Goal: Task Accomplishment & Management: Manage account settings

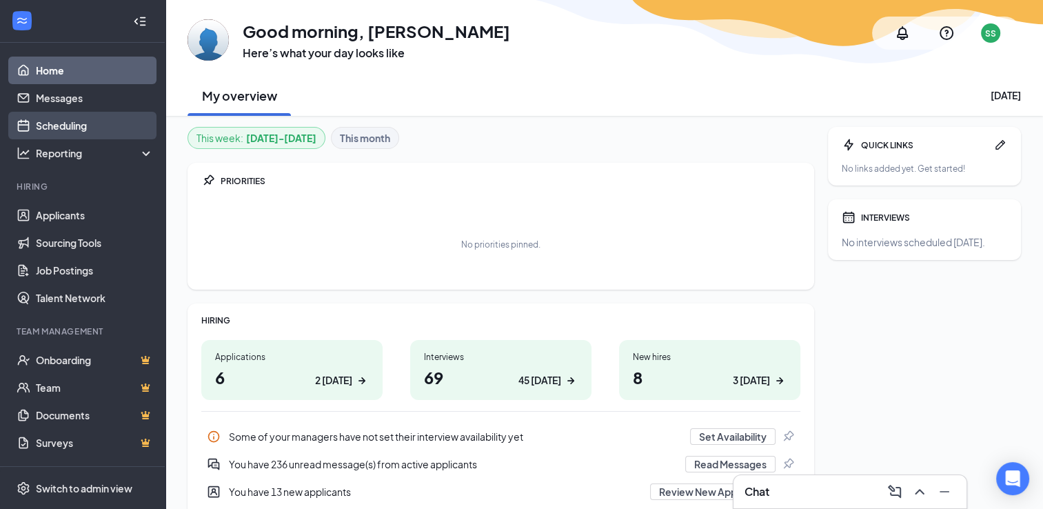
click at [83, 126] on link "Scheduling" at bounding box center [95, 126] width 118 height 28
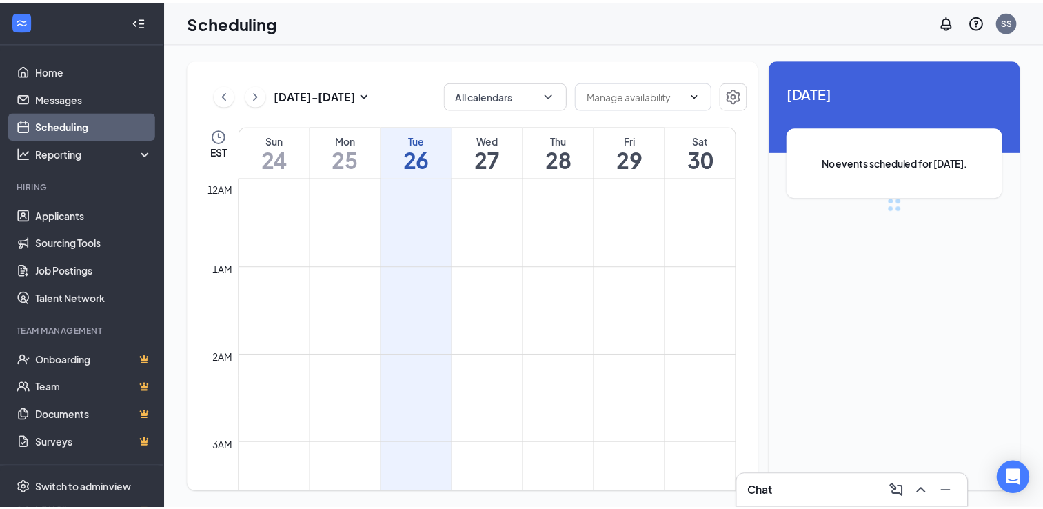
scroll to position [678, 0]
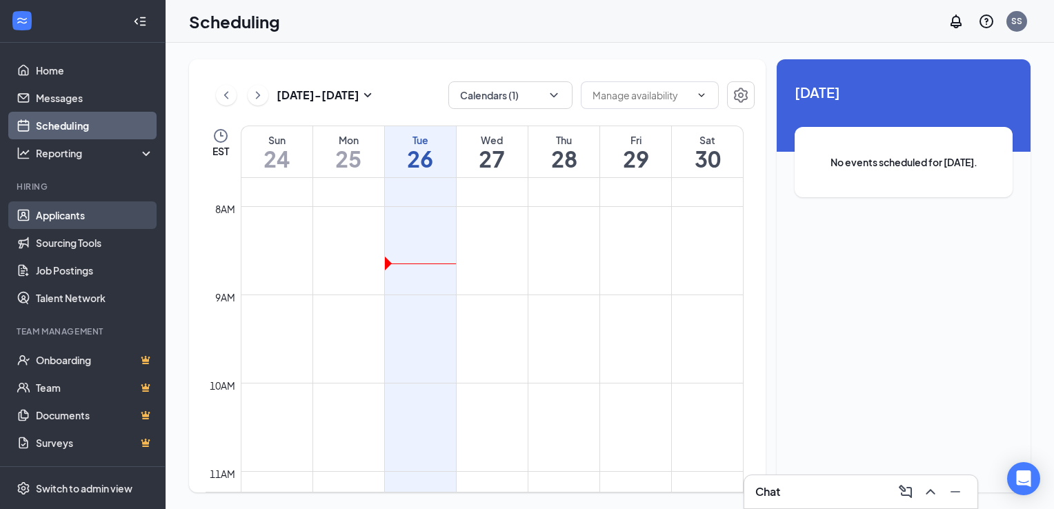
click at [88, 206] on link "Applicants" at bounding box center [95, 215] width 118 height 28
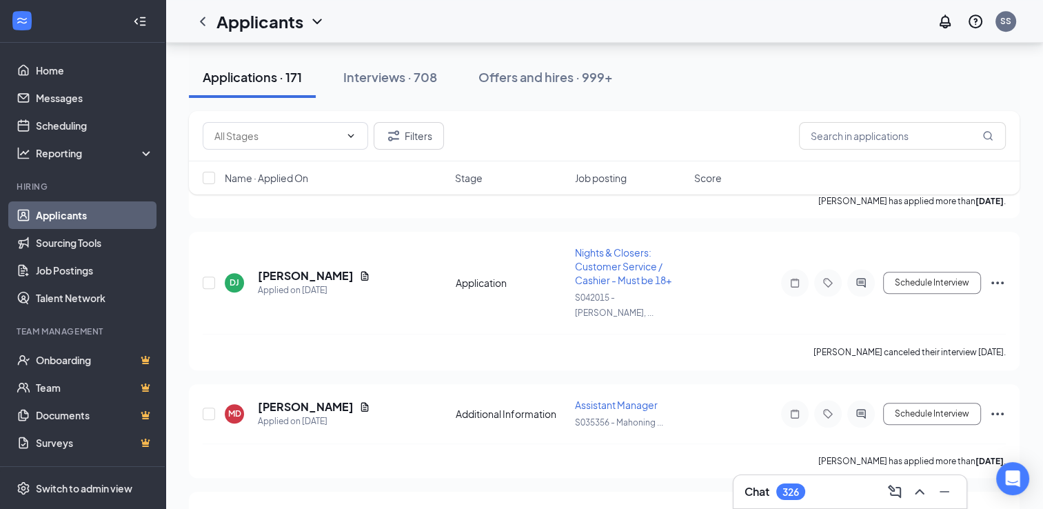
scroll to position [6164, 0]
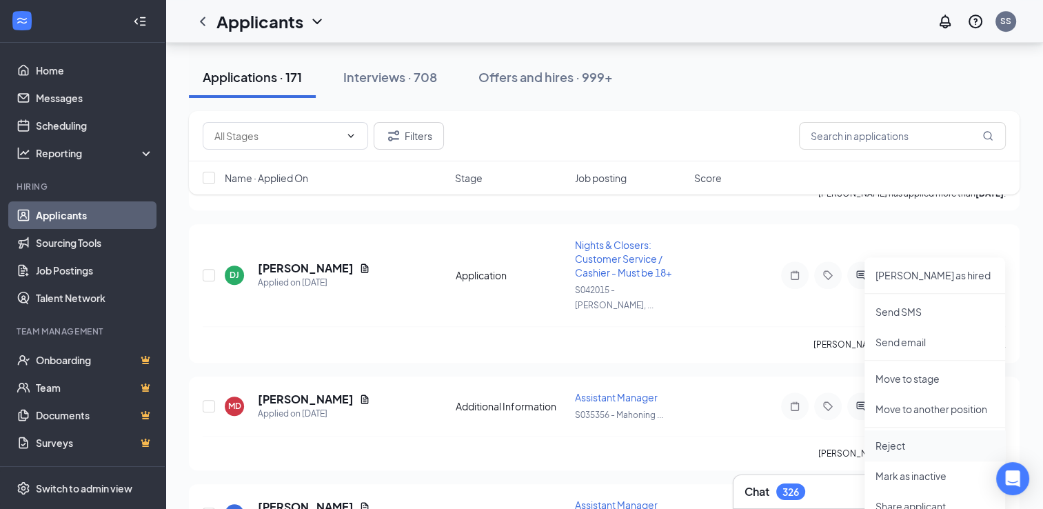
click at [892, 440] on p "Reject" at bounding box center [935, 446] width 119 height 14
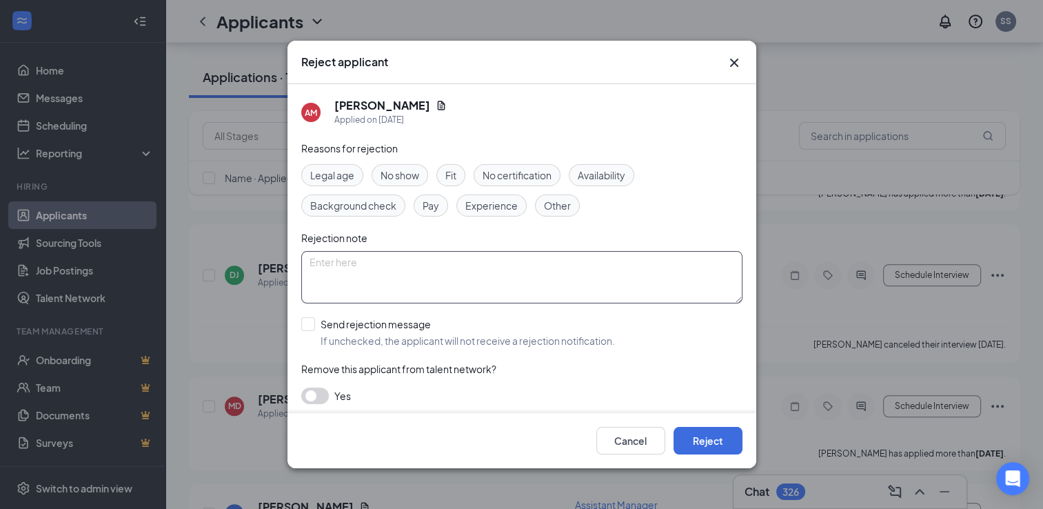
click at [500, 263] on textarea at bounding box center [521, 277] width 441 height 52
drag, startPoint x: 628, startPoint y: 61, endPoint x: 697, endPoint y: 206, distance: 161.0
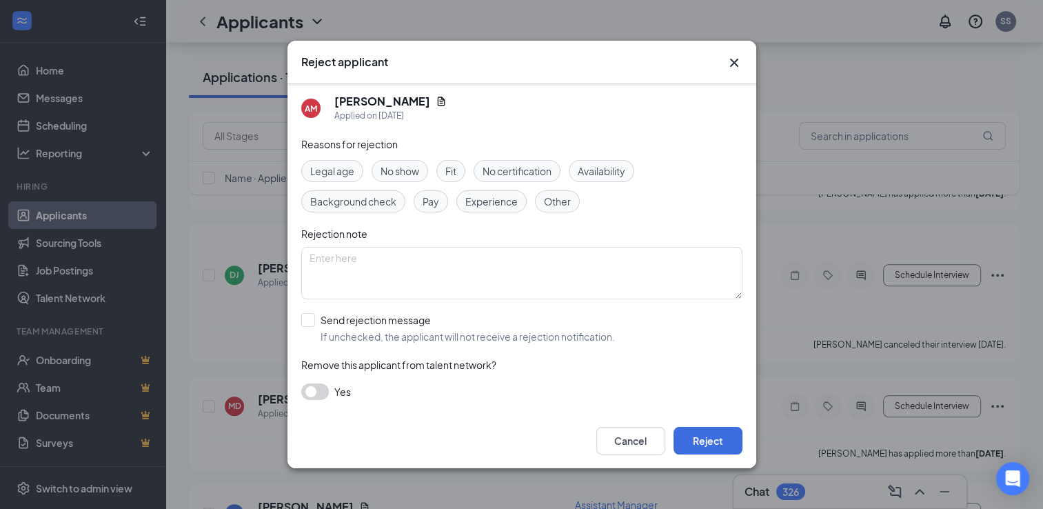
scroll to position [3, 0]
click at [442, 252] on textarea at bounding box center [521, 274] width 441 height 52
click at [411, 175] on span "No show" at bounding box center [400, 171] width 39 height 15
click at [719, 442] on button "Reject" at bounding box center [708, 441] width 69 height 28
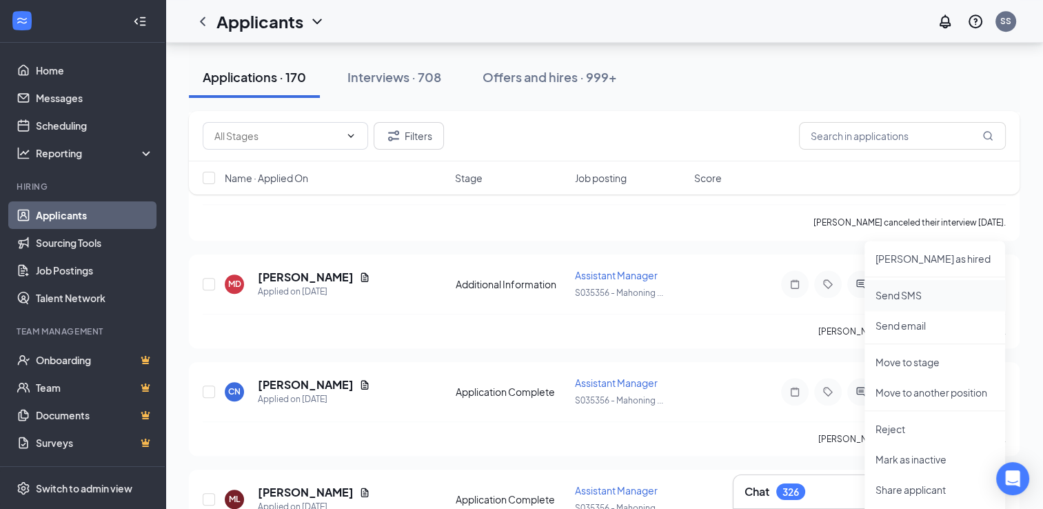
scroll to position [6292, 0]
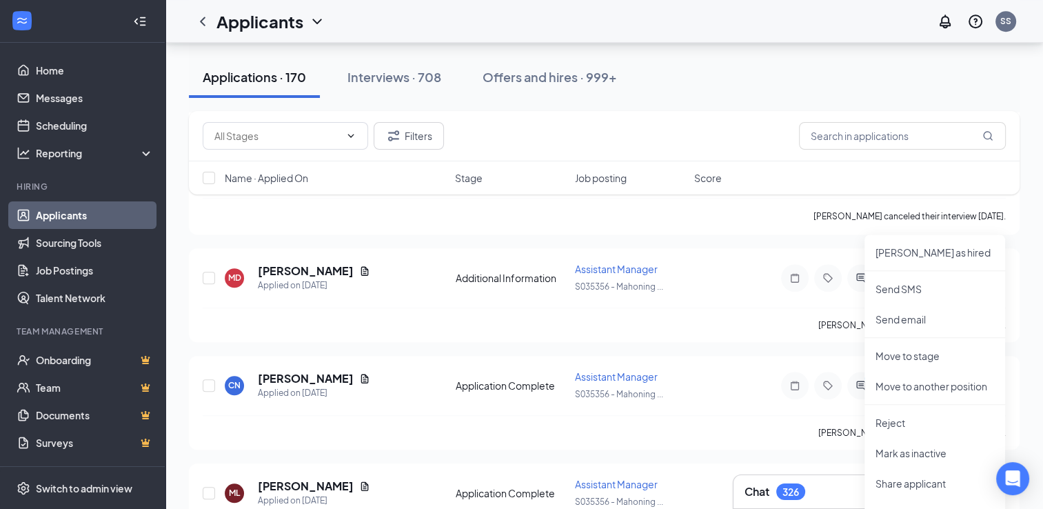
drag, startPoint x: 919, startPoint y: 429, endPoint x: 750, endPoint y: 261, distance: 238.5
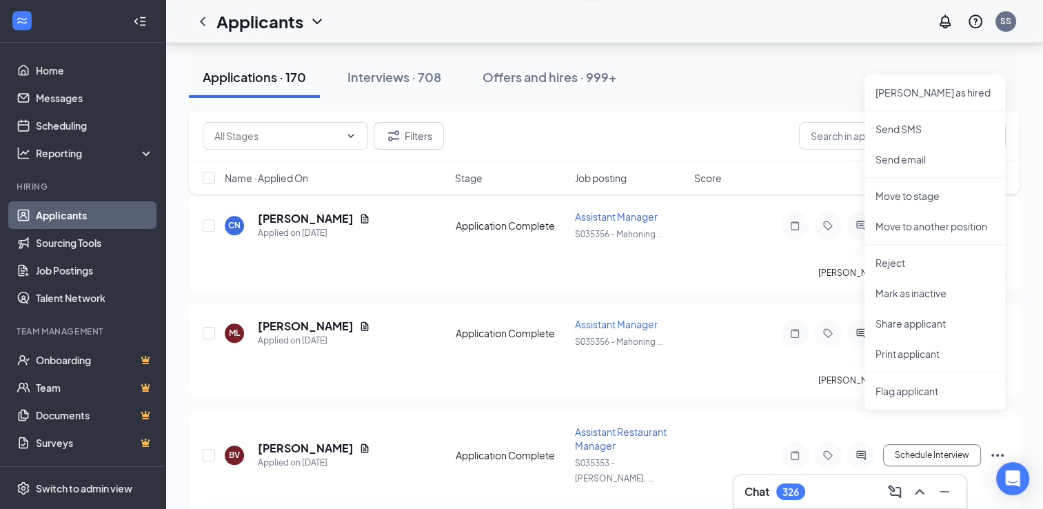
scroll to position [6452, 0]
click at [905, 258] on p "Reject" at bounding box center [935, 263] width 119 height 14
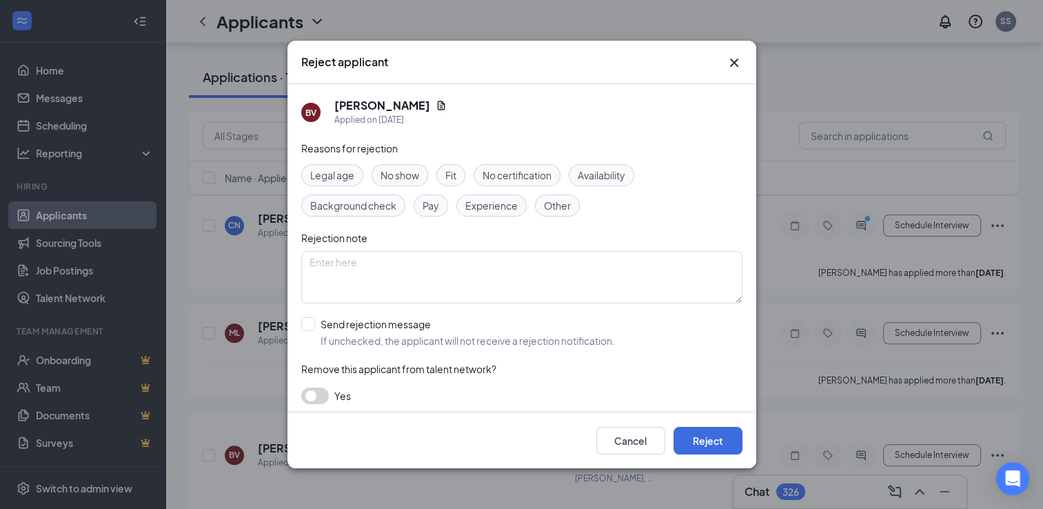
click at [400, 183] on div "No show" at bounding box center [400, 175] width 57 height 22
click at [706, 442] on button "Reject" at bounding box center [708, 441] width 69 height 28
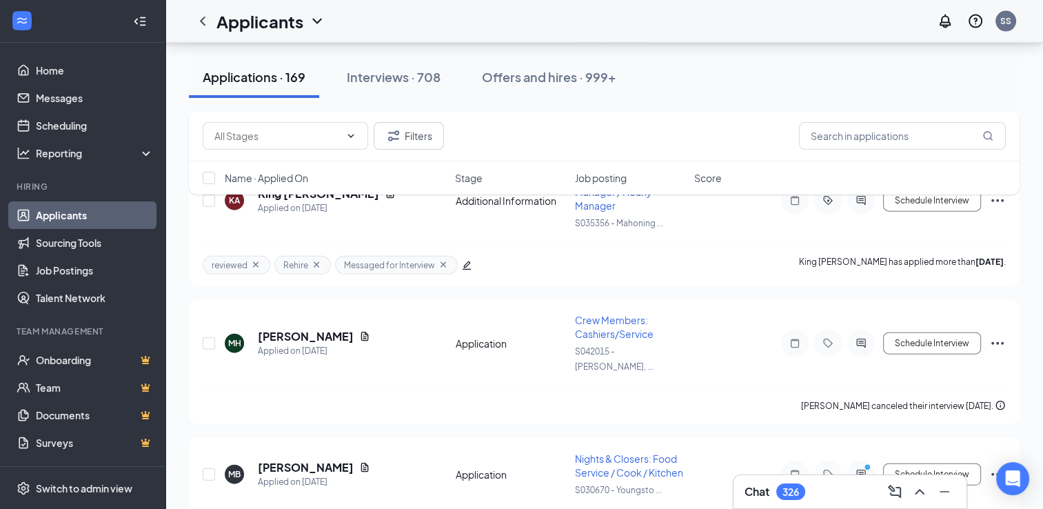
scroll to position [8663, 0]
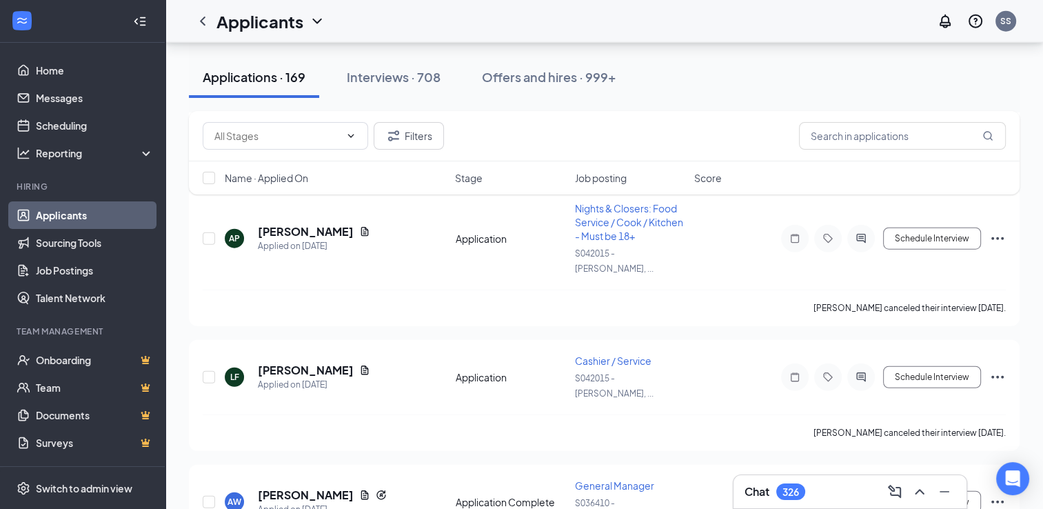
drag, startPoint x: 706, startPoint y: 442, endPoint x: 992, endPoint y: 286, distance: 325.3
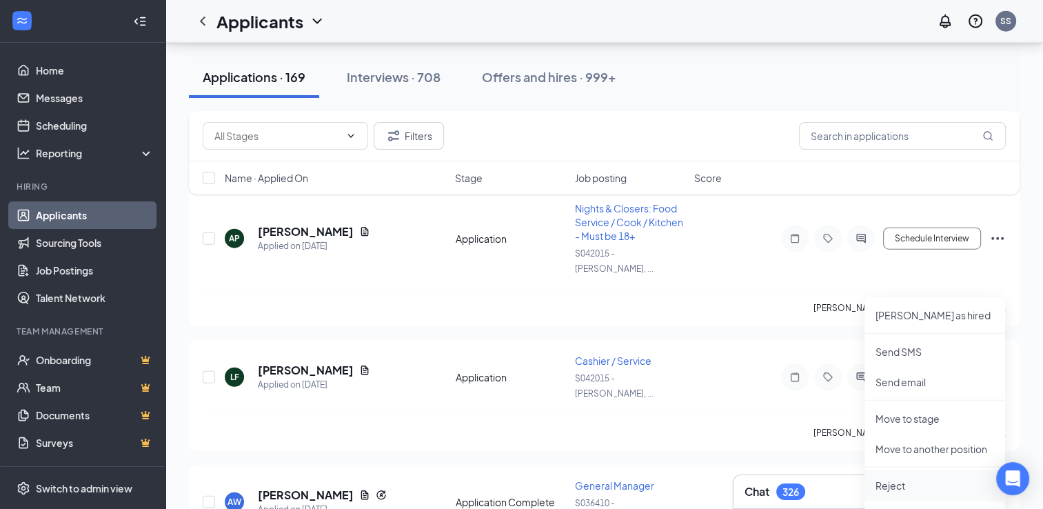
click at [894, 480] on p "Reject" at bounding box center [935, 486] width 119 height 14
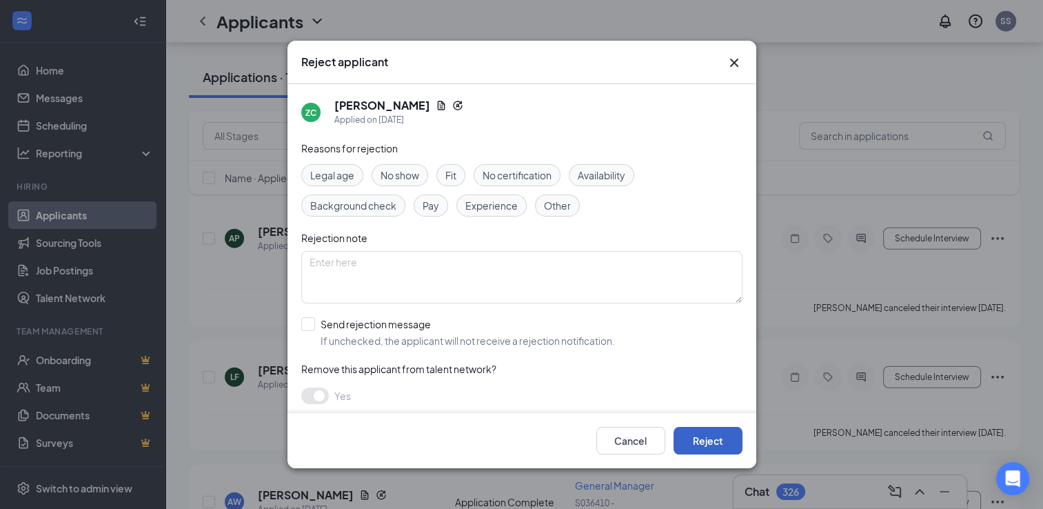
click at [698, 427] on button "Reject" at bounding box center [708, 441] width 69 height 28
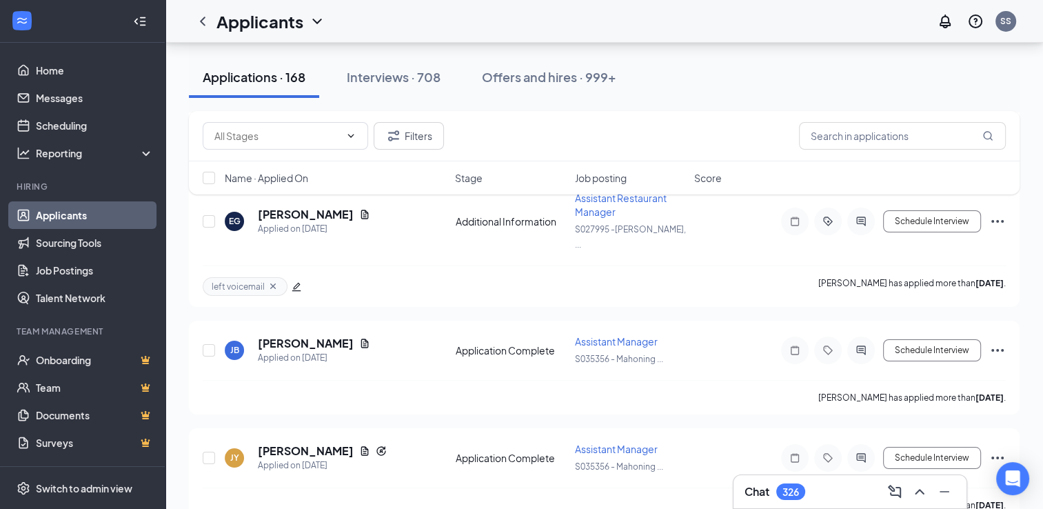
scroll to position [10172, 0]
